Goal: Information Seeking & Learning: Find specific fact

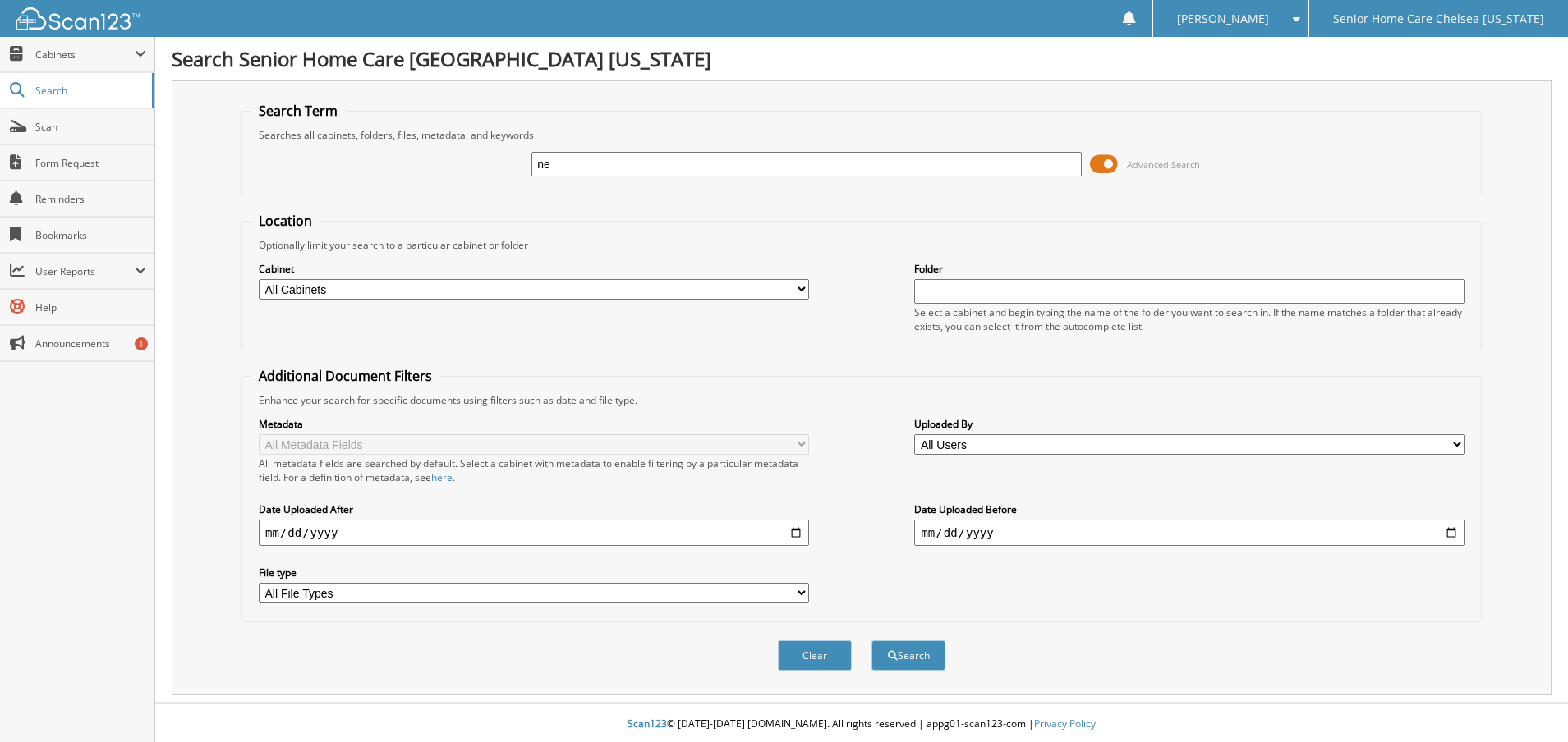
type input "n"
type input "noheliz"
drag, startPoint x: 685, startPoint y: 150, endPoint x: 520, endPoint y: 143, distance: 165.1
click at [503, 144] on div "noheliz Advanced Search" at bounding box center [862, 164] width 1223 height 44
drag, startPoint x: 594, startPoint y: 164, endPoint x: 442, endPoint y: 166, distance: 152.0
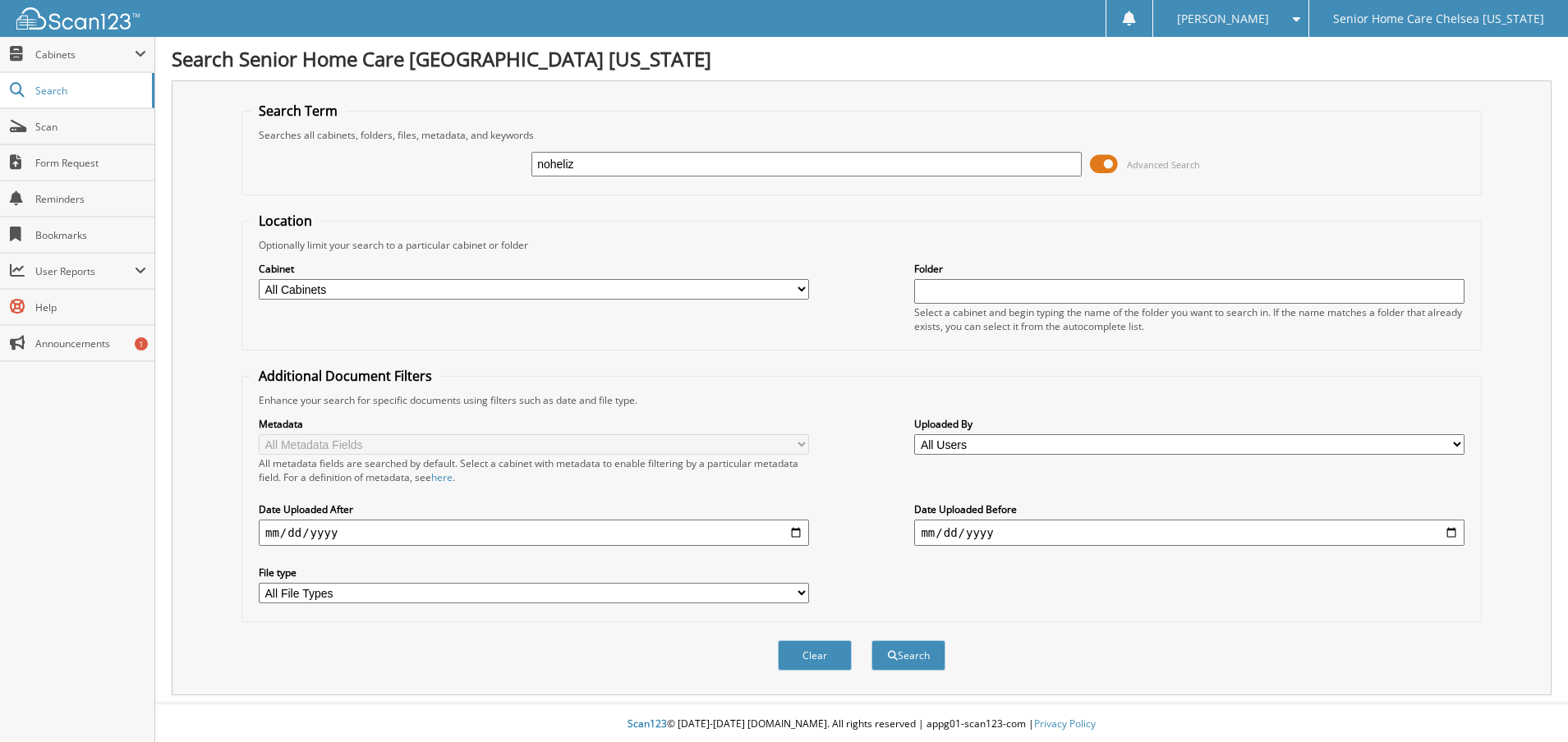
click at [442, 166] on div "noheliz Advanced Search" at bounding box center [862, 164] width 1223 height 44
type input "neheliz"
click at [1120, 164] on span "Advanced Search" at bounding box center [1145, 165] width 110 height 25
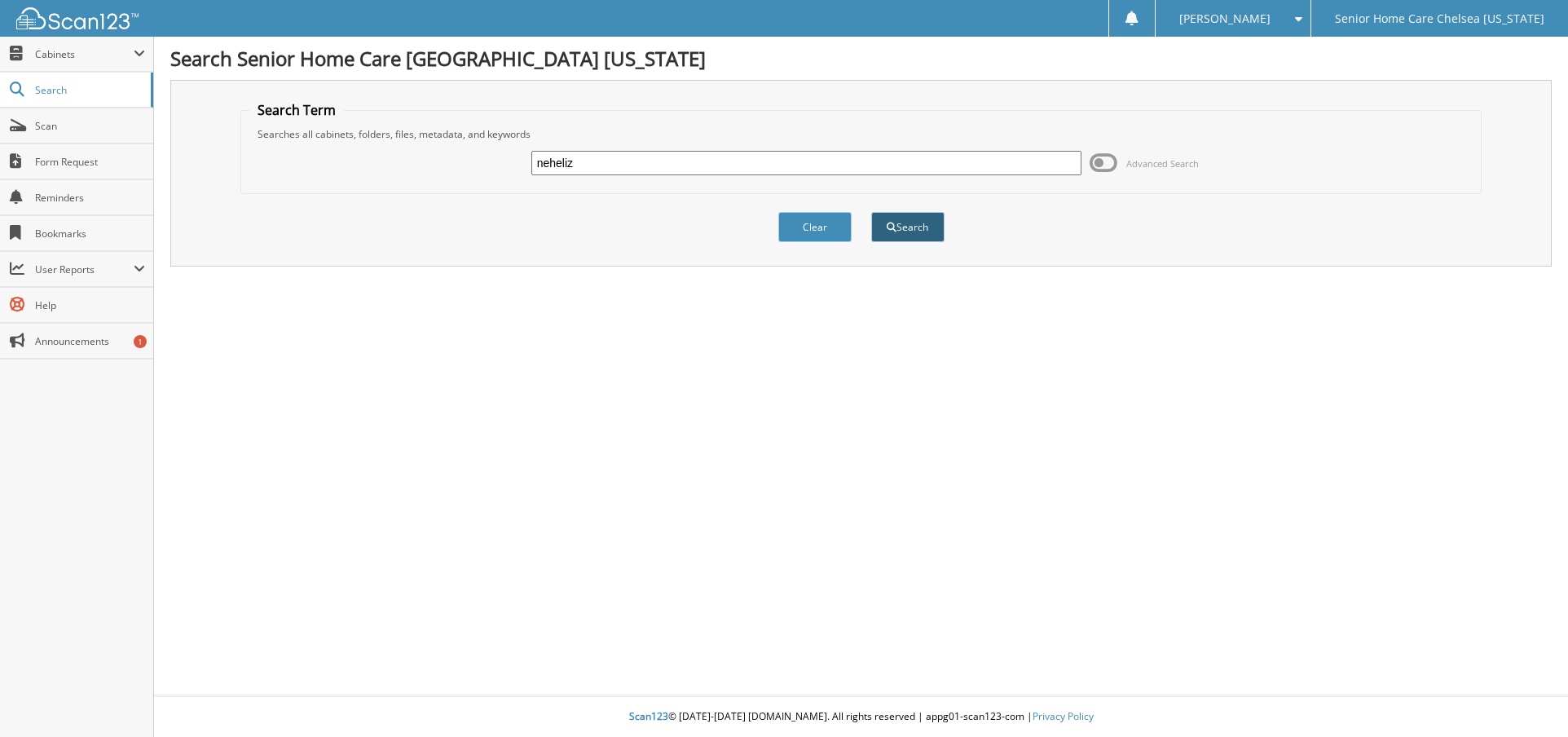
click at [903, 235] on button "Search" at bounding box center [907, 227] width 73 height 30
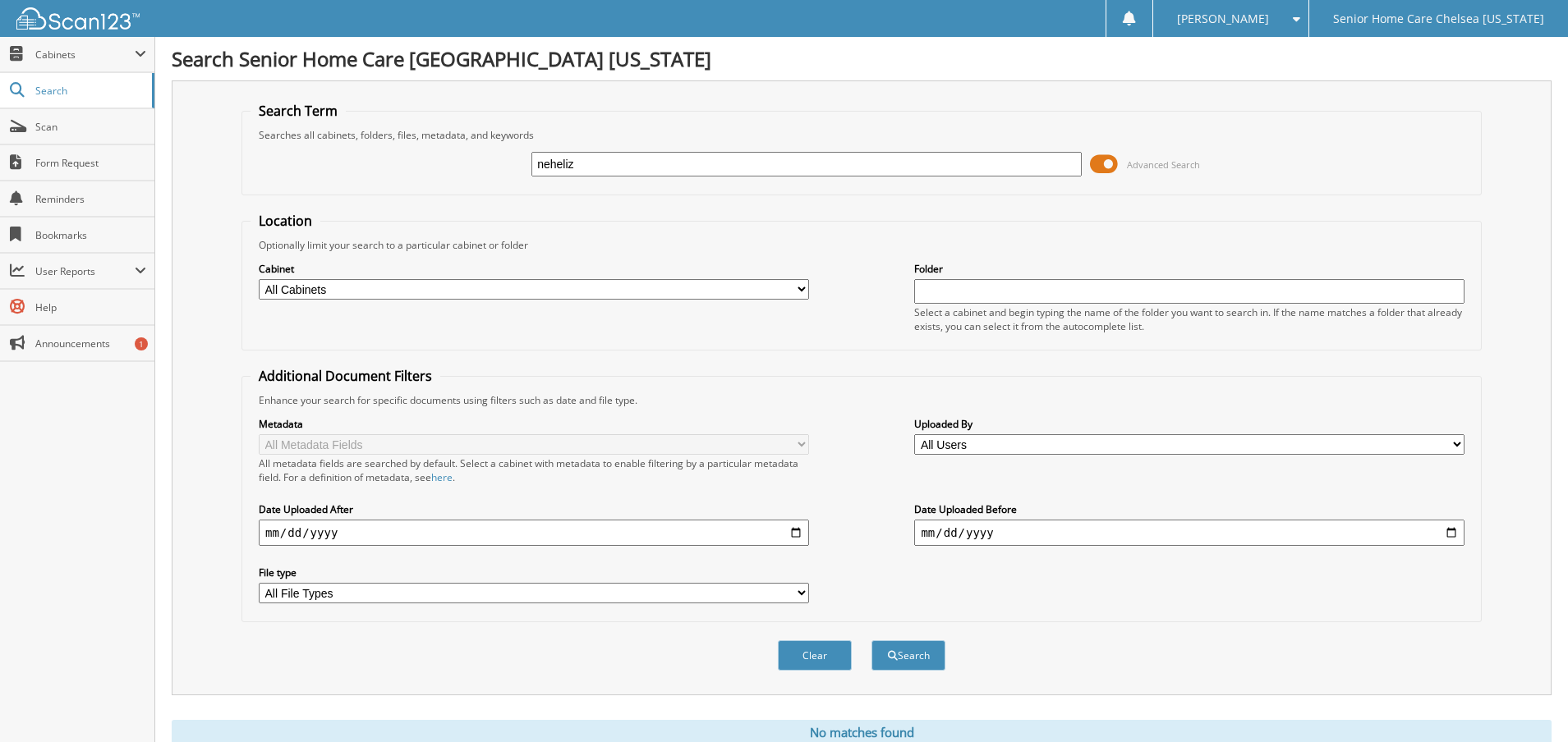
click at [1111, 165] on span at bounding box center [1105, 165] width 28 height 25
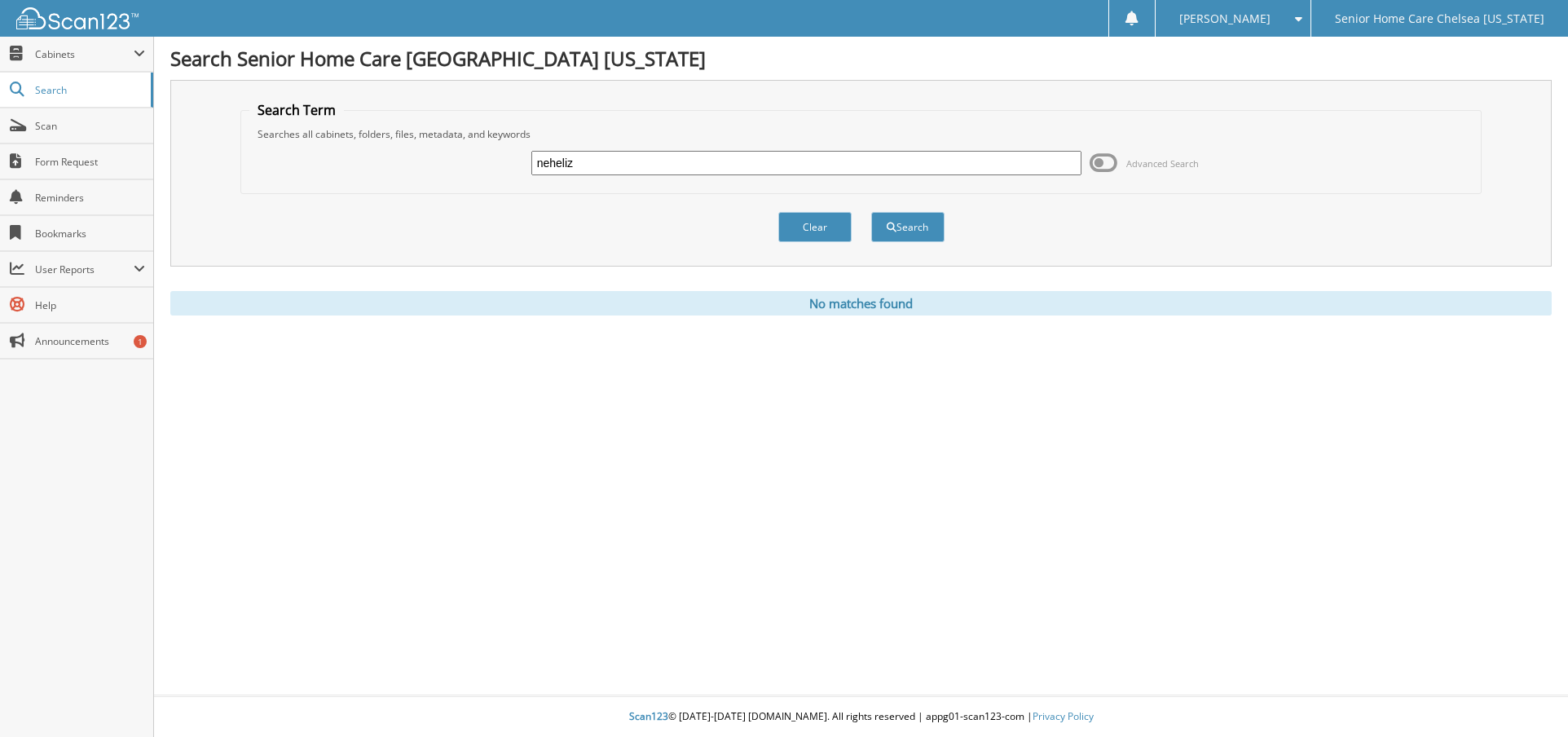
drag, startPoint x: 635, startPoint y: 165, endPoint x: 381, endPoint y: 148, distance: 254.6
click at [381, 148] on div "neheliz Advanced Search" at bounding box center [861, 163] width 1224 height 44
type input "noheliz"
click at [932, 242] on button "Search" at bounding box center [907, 227] width 73 height 30
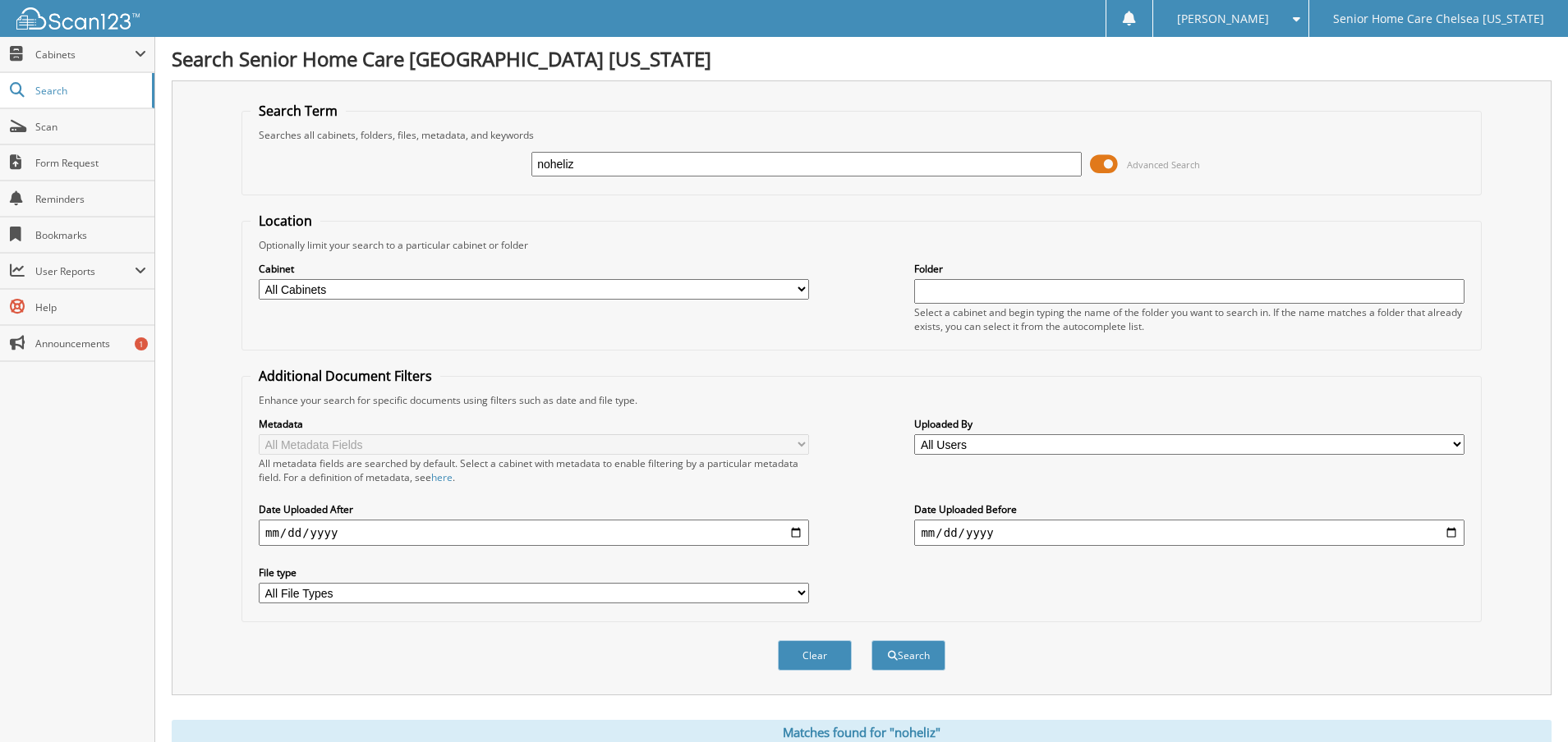
click at [1119, 169] on span "Advanced Search" at bounding box center [1145, 165] width 110 height 25
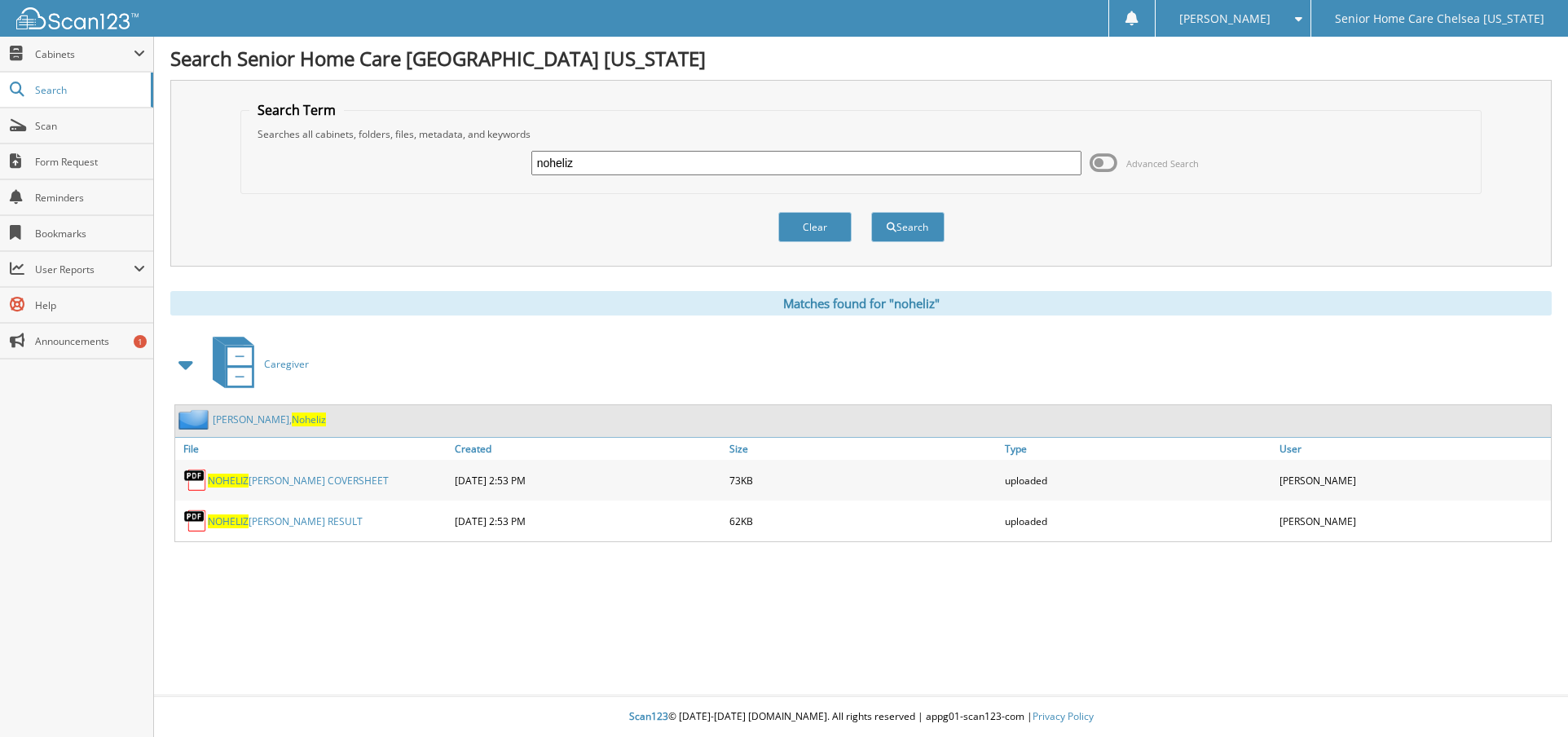
click at [231, 415] on link "Marinez, Noheliz" at bounding box center [269, 420] width 113 height 14
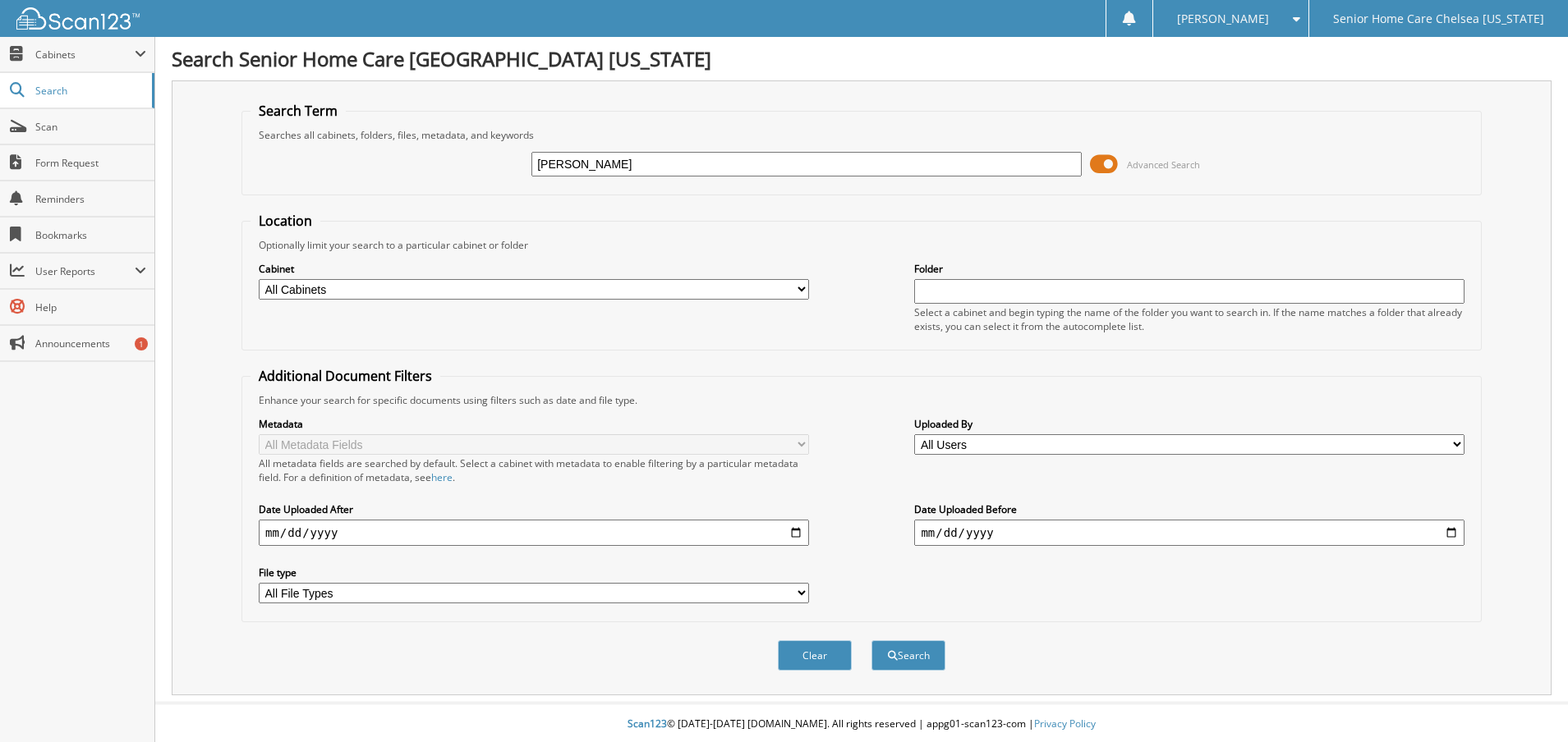
type input "[PERSON_NAME]"
click at [1114, 166] on span at bounding box center [1105, 165] width 28 height 25
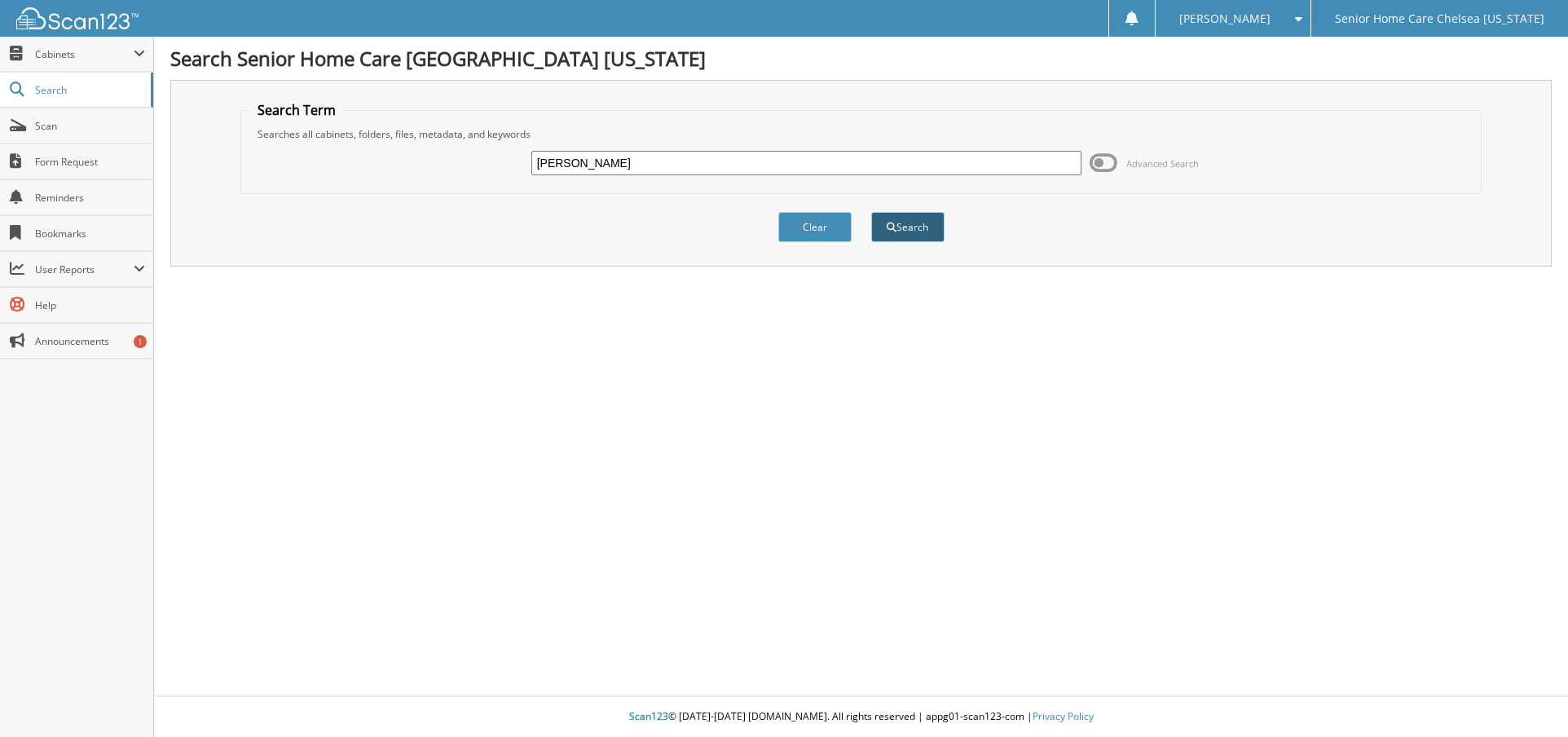
click at [925, 230] on button "Search" at bounding box center [907, 227] width 73 height 30
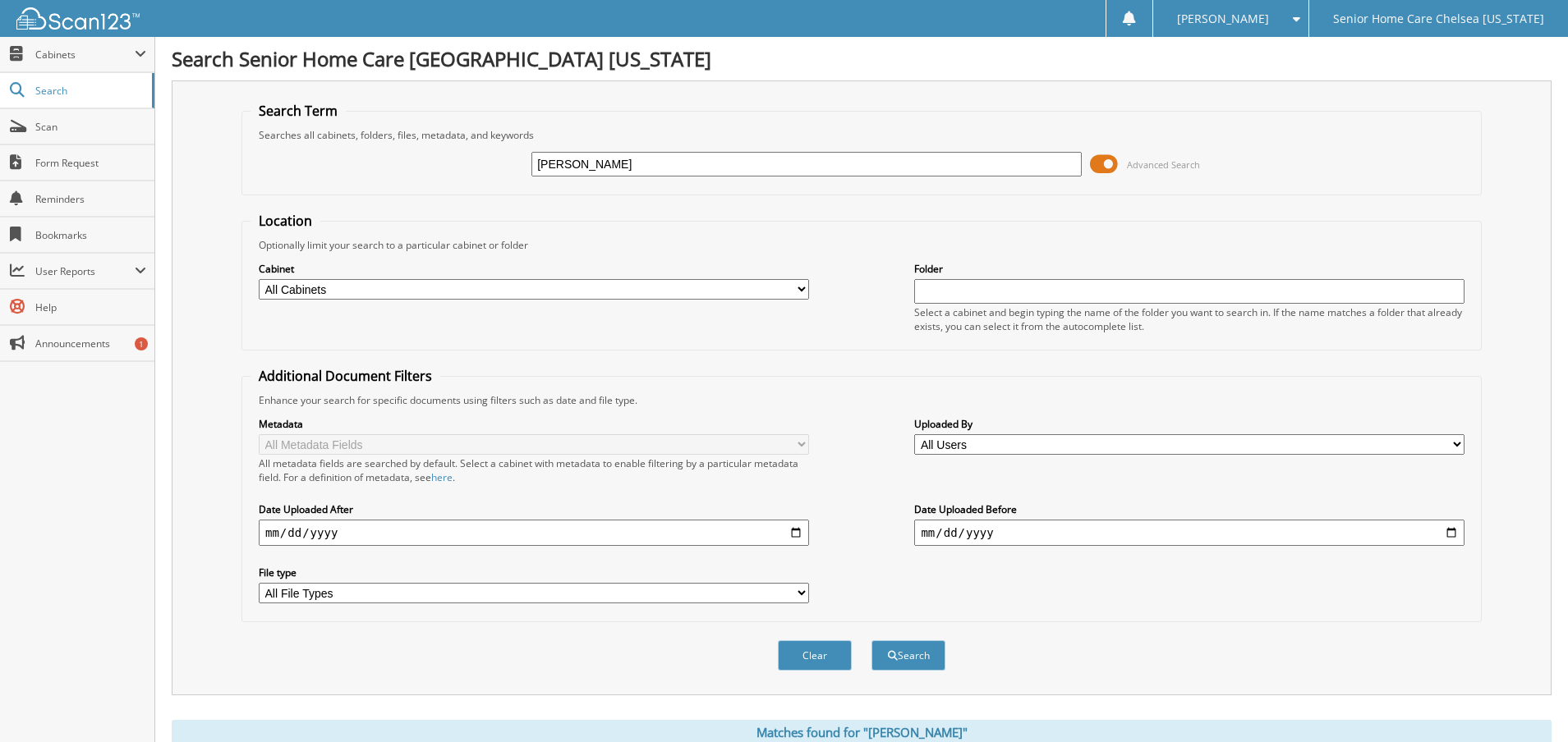
click at [1114, 169] on span at bounding box center [1105, 165] width 28 height 25
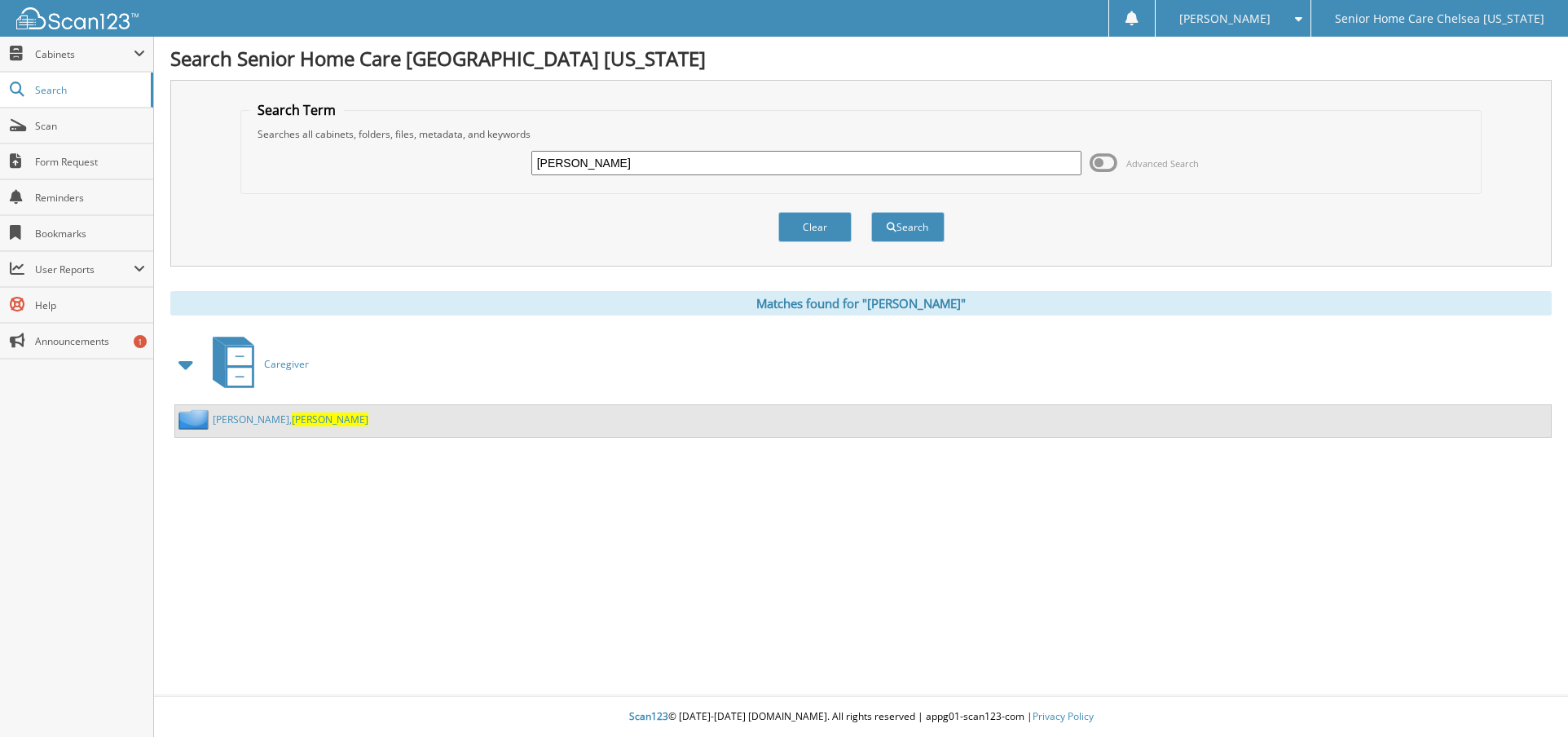
click at [255, 420] on link "[PERSON_NAME]" at bounding box center [290, 420] width 156 height 14
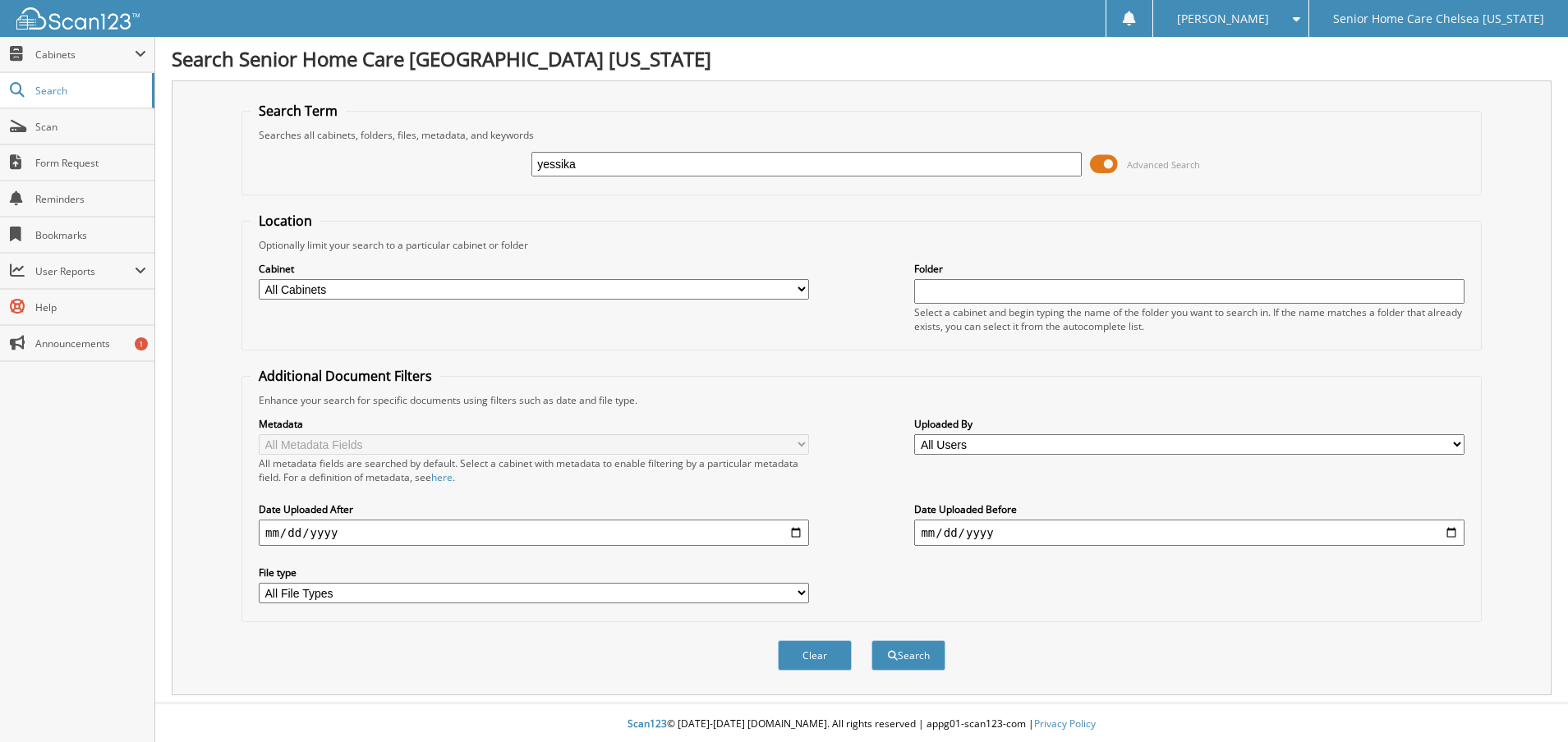
type input "yessika"
click at [1118, 162] on span at bounding box center [1105, 165] width 28 height 25
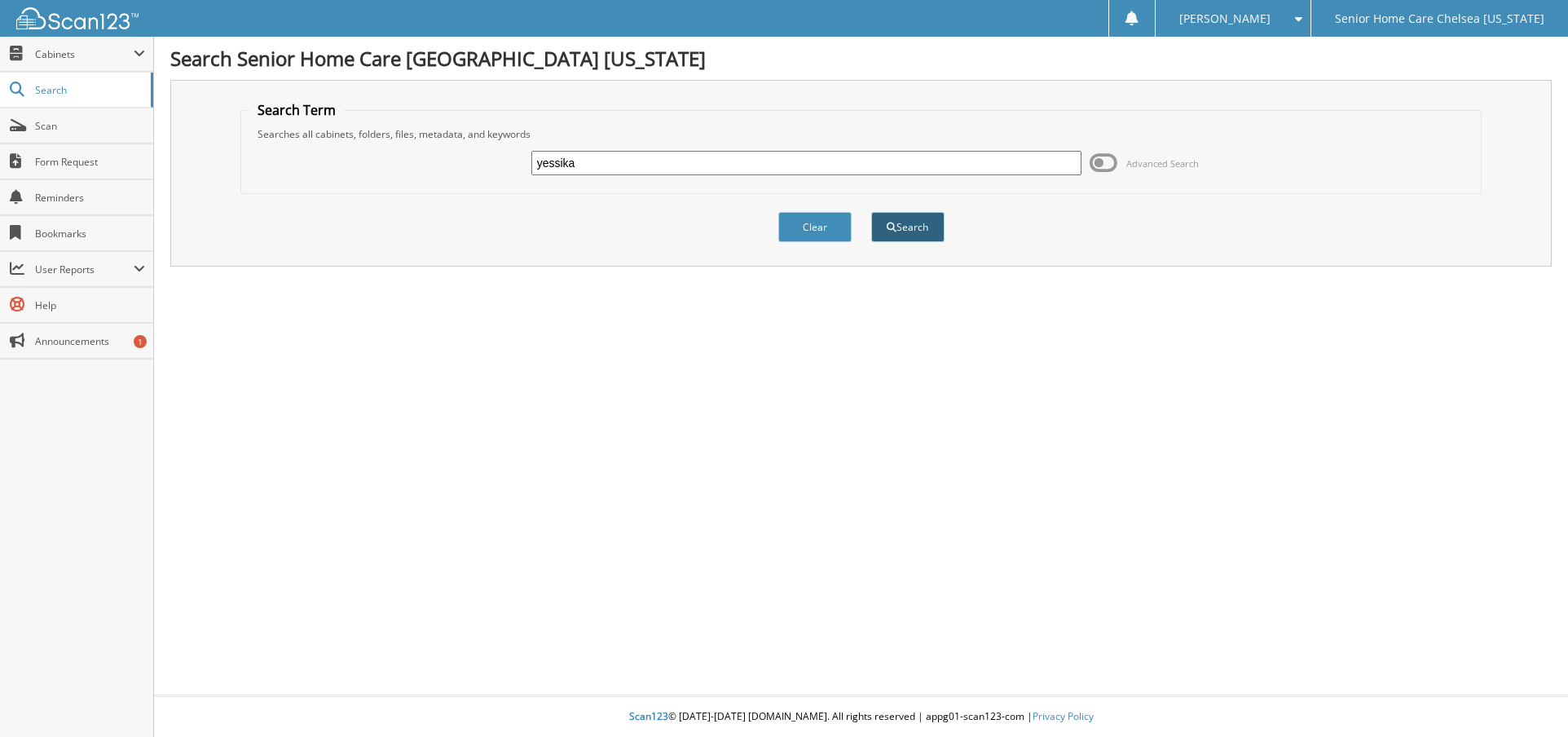
click at [903, 232] on button "Search" at bounding box center [907, 227] width 73 height 30
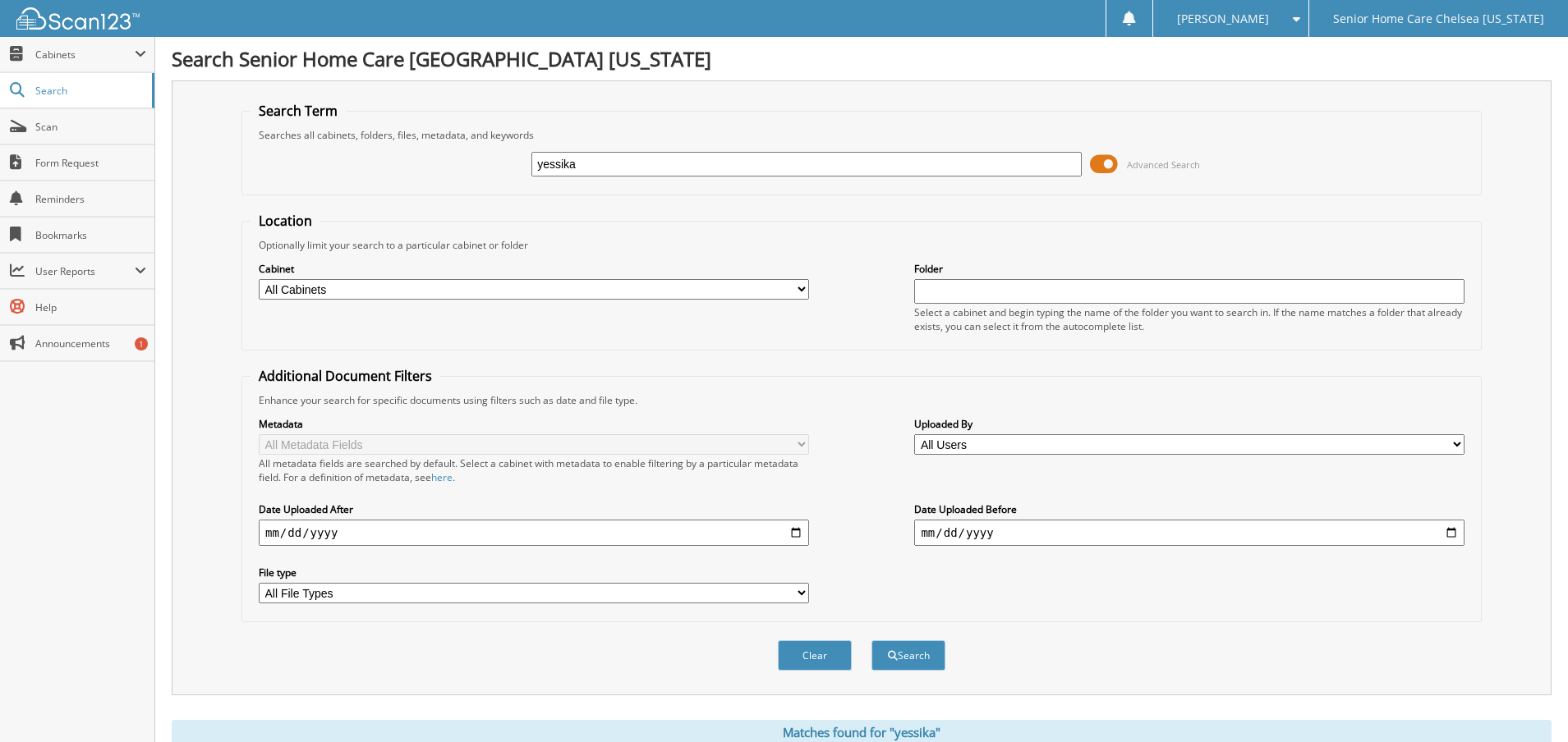
click at [1099, 165] on span at bounding box center [1105, 165] width 28 height 25
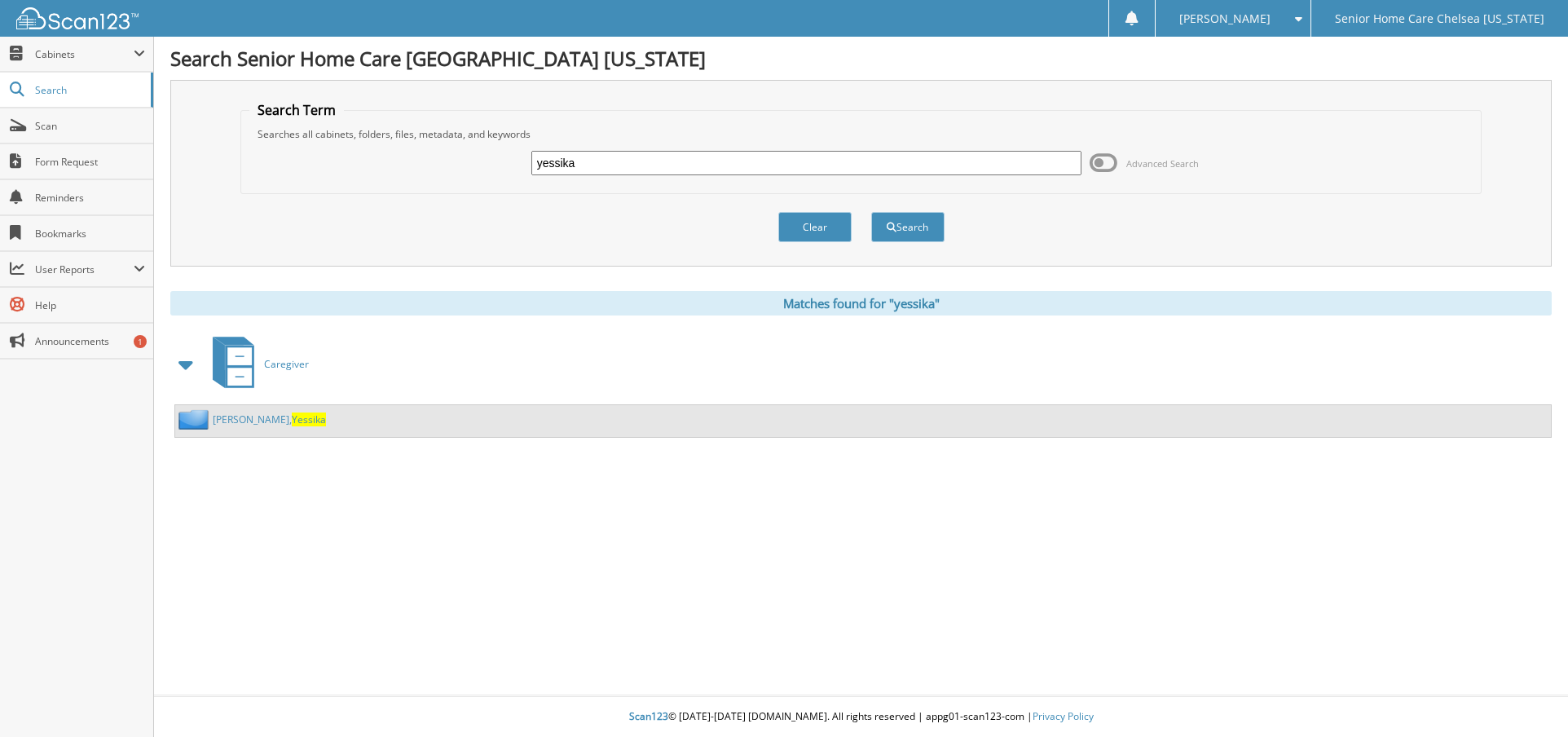
click at [241, 418] on link "[PERSON_NAME], [PERSON_NAME]" at bounding box center [269, 420] width 113 height 14
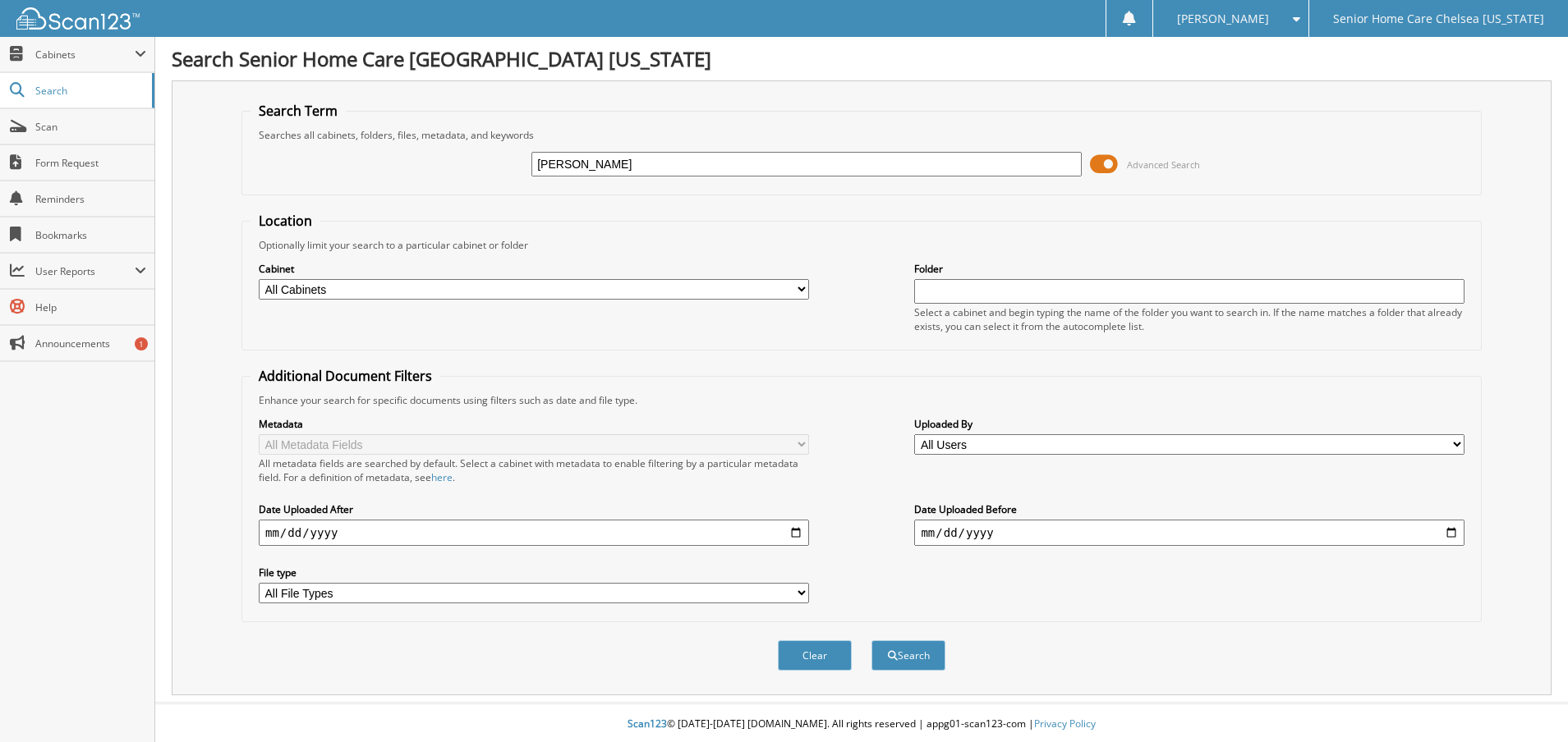
type input "daniela"
click at [1109, 166] on span at bounding box center [1105, 165] width 28 height 25
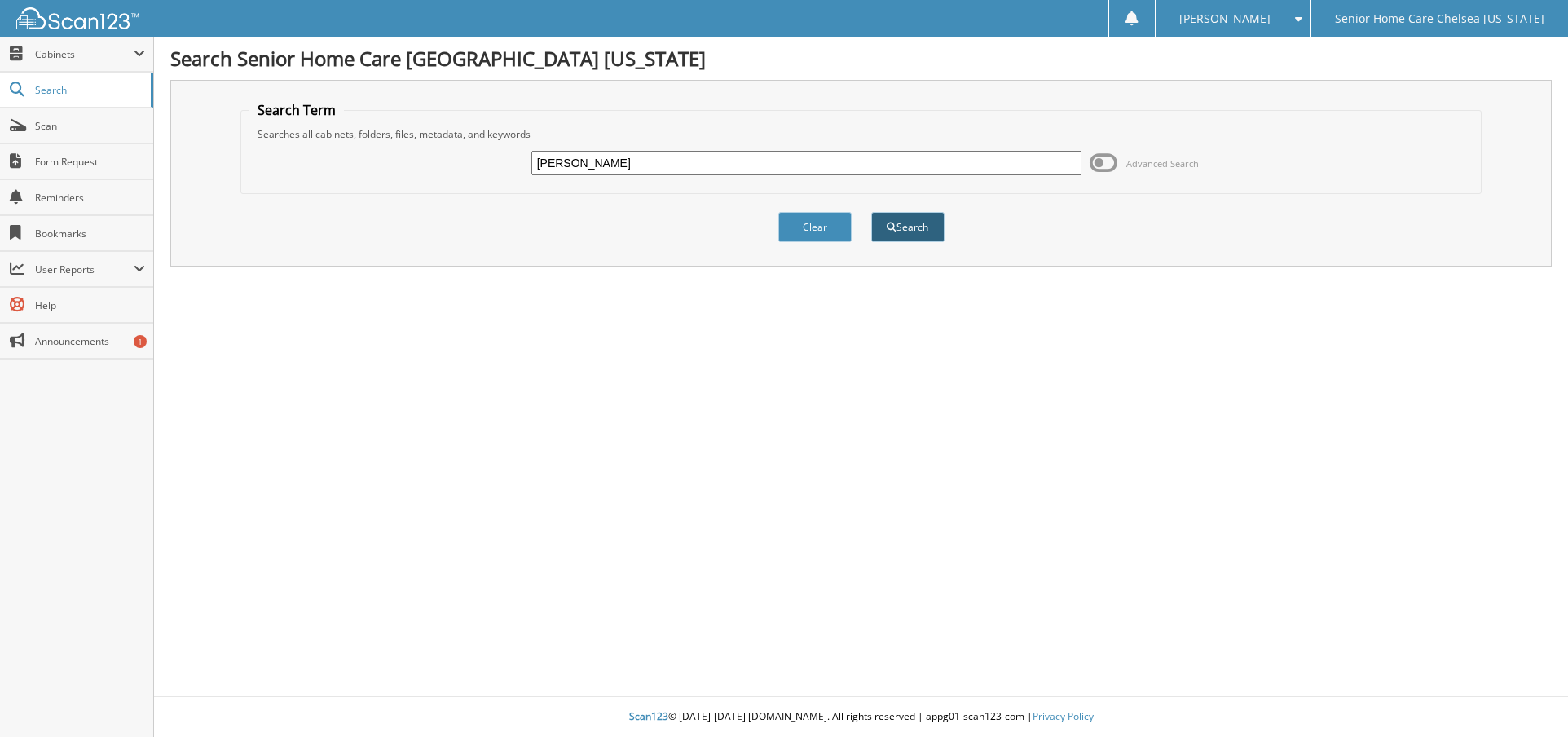
click at [880, 219] on button "Search" at bounding box center [907, 227] width 73 height 30
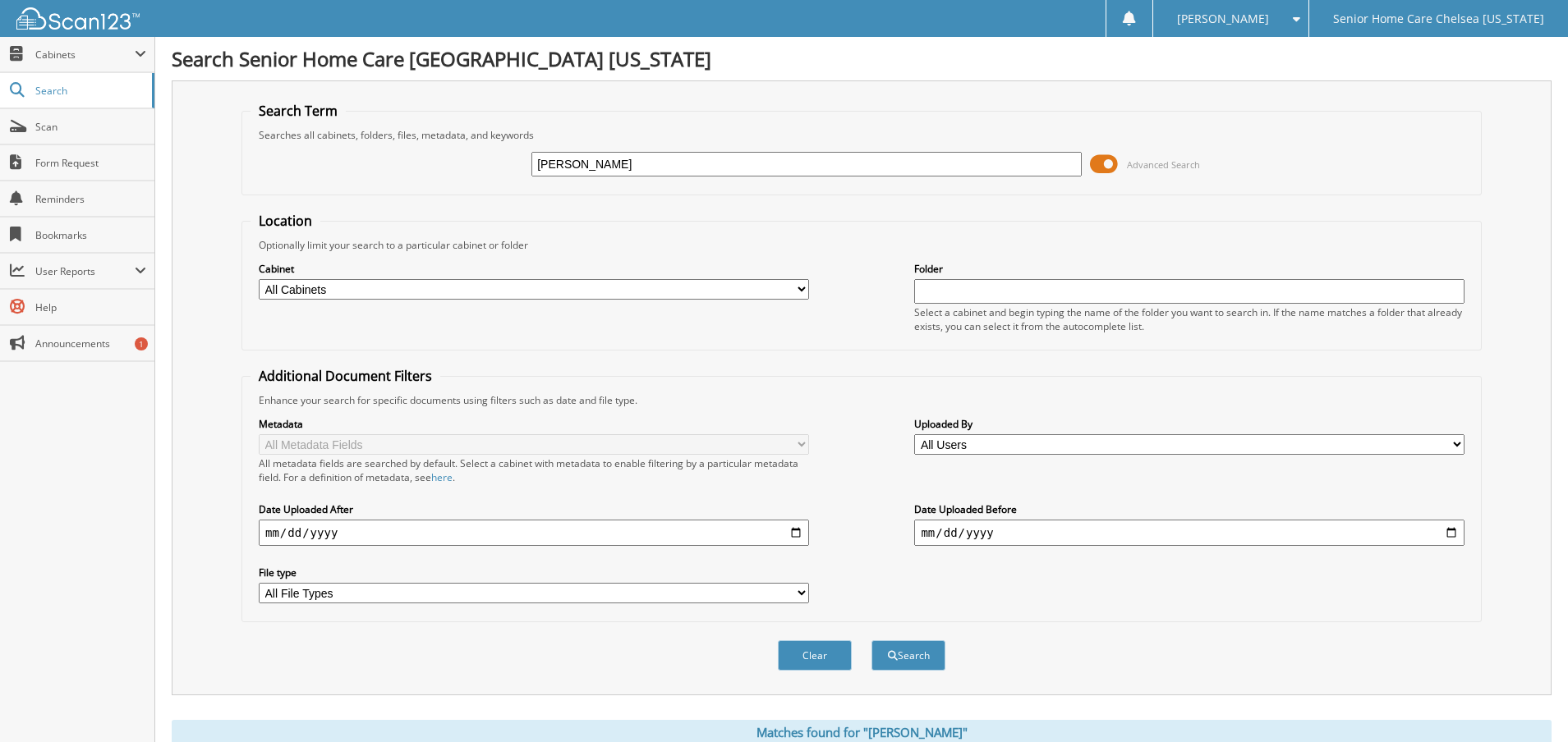
click at [1113, 162] on span at bounding box center [1105, 165] width 28 height 25
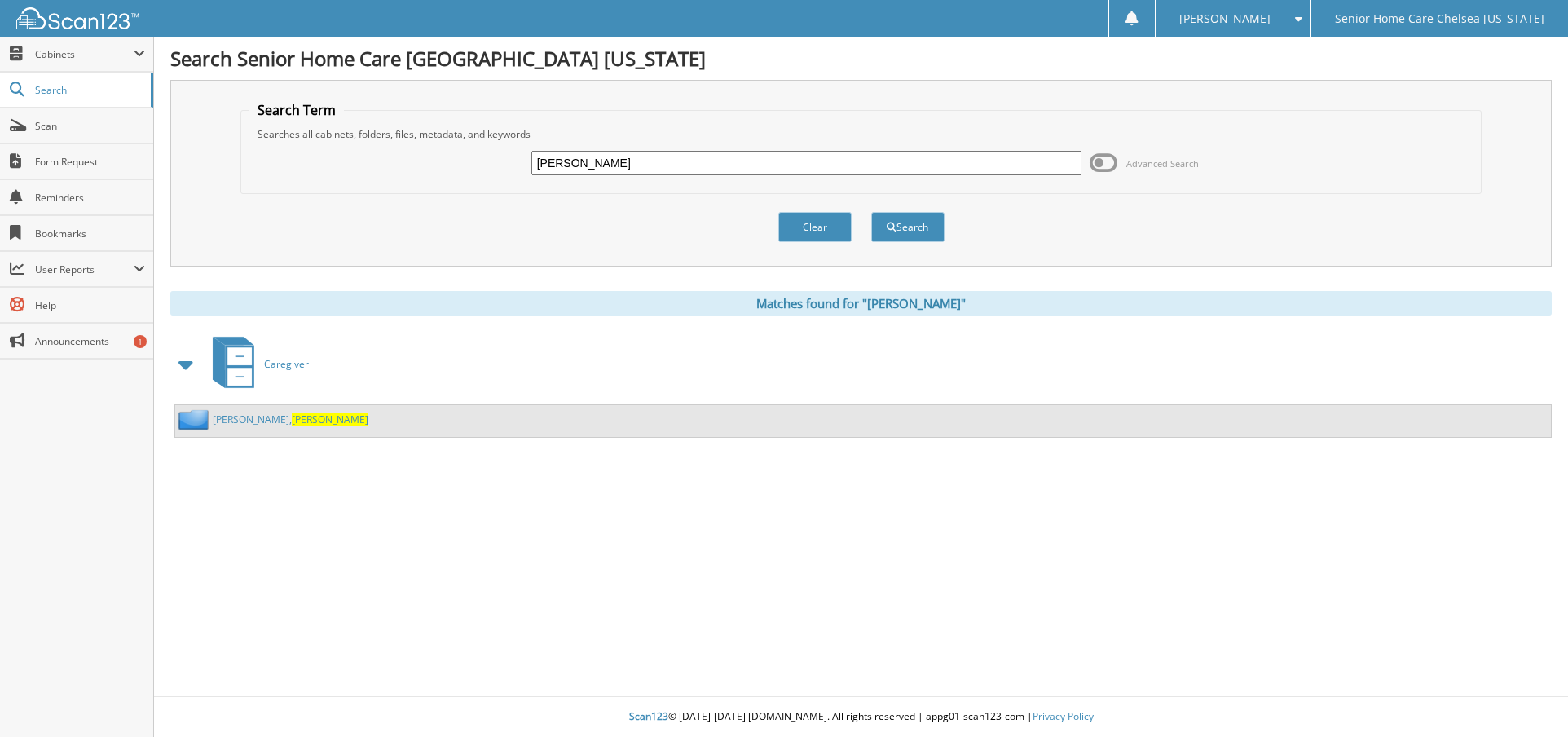
click at [238, 422] on link "[PERSON_NAME]" at bounding box center [290, 420] width 156 height 14
